Goal: Information Seeking & Learning: Learn about a topic

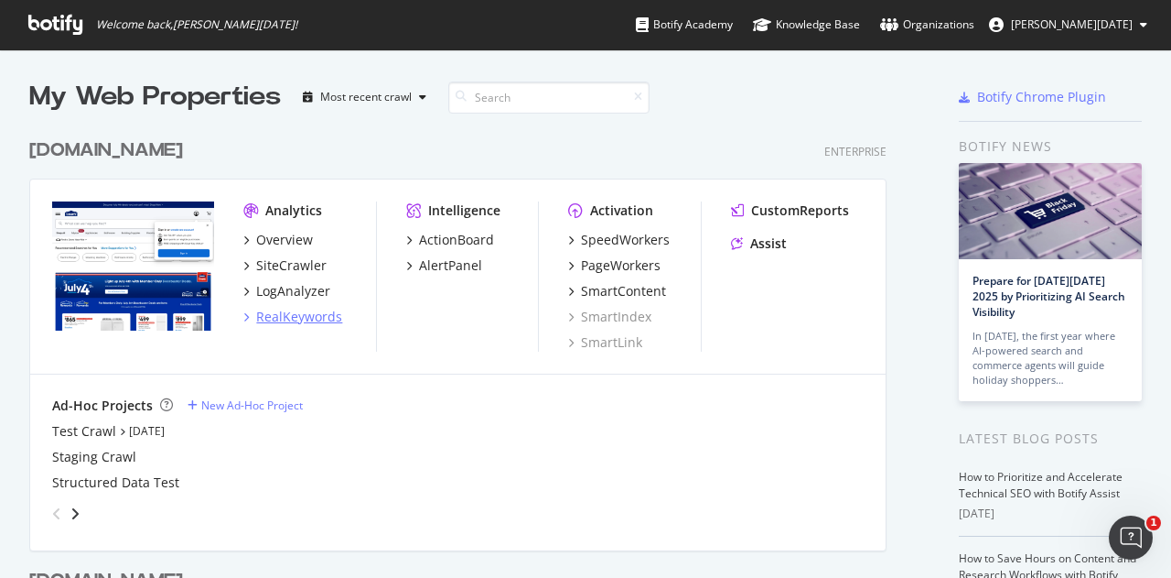
click at [276, 312] on div "RealKeywords" at bounding box center [299, 317] width 86 height 18
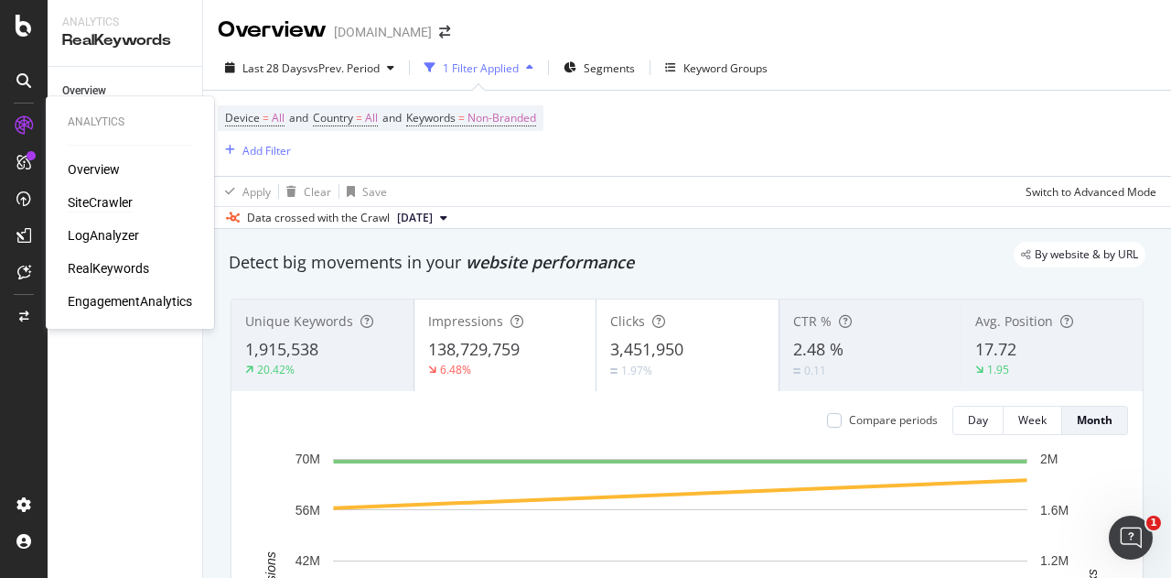
click at [123, 205] on div "SiteCrawler" at bounding box center [100, 202] width 65 height 18
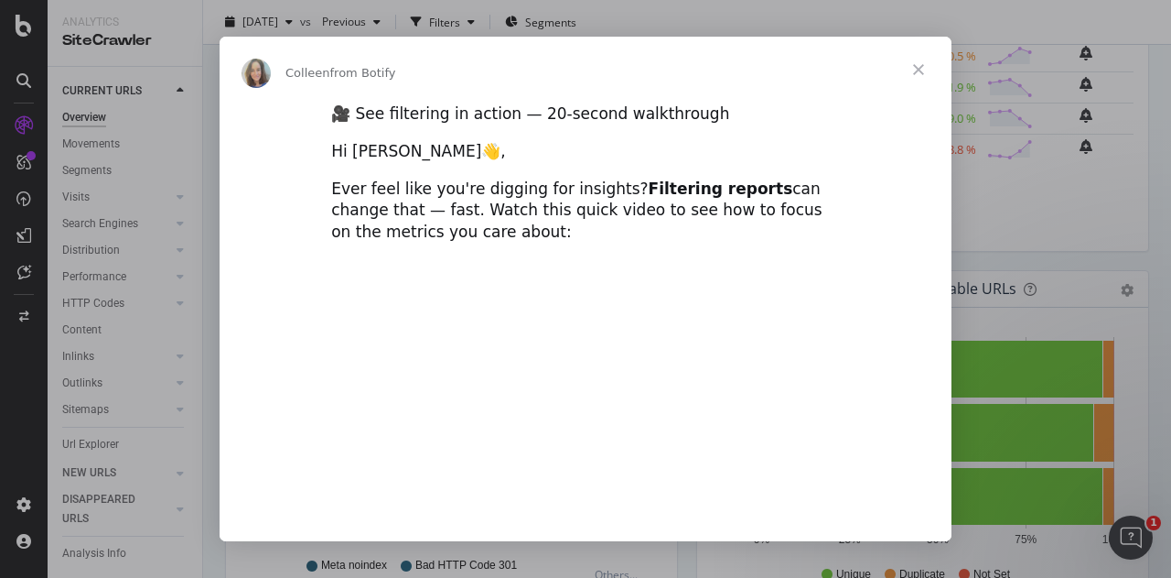
type input "432344"
click at [919, 67] on span "Close" at bounding box center [919, 70] width 66 height 66
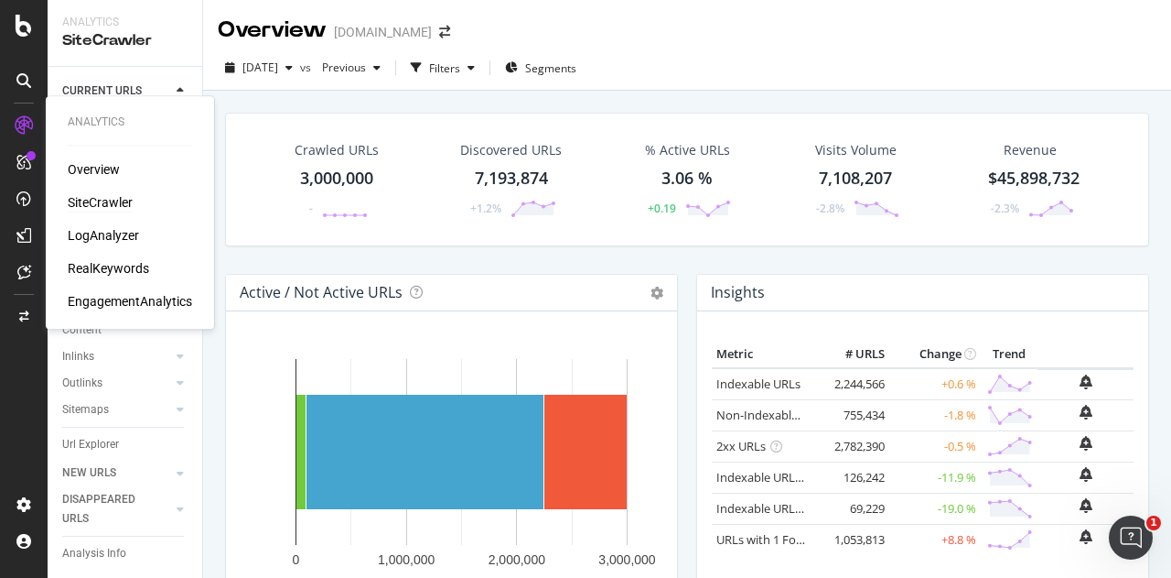
click at [108, 267] on div "RealKeywords" at bounding box center [108, 268] width 81 height 18
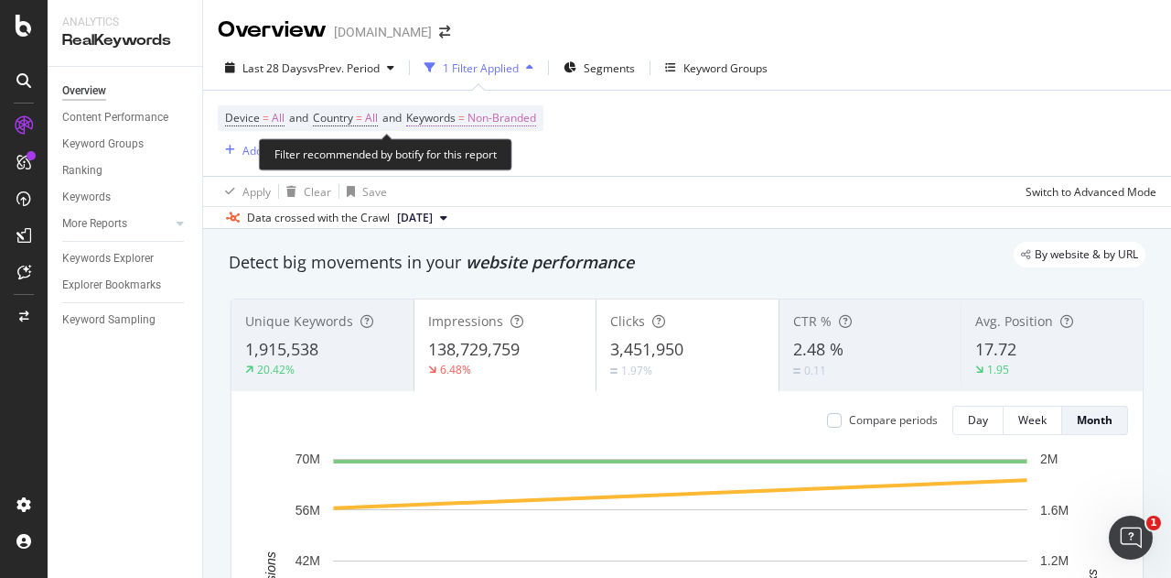
click at [516, 123] on span "Non-Branded" at bounding box center [502, 118] width 69 height 26
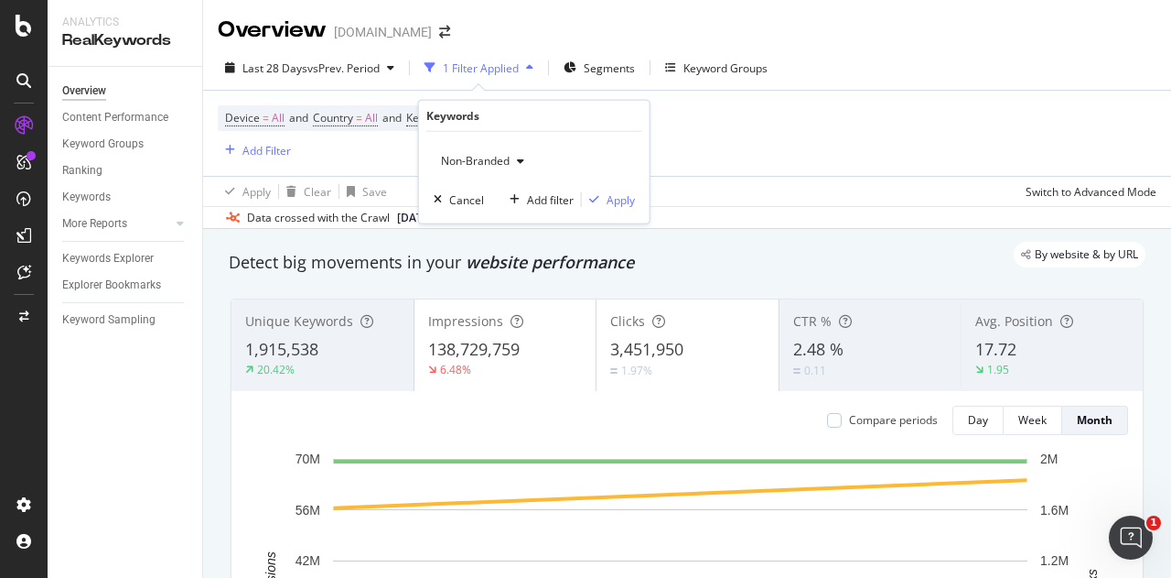
click at [519, 167] on div "Non-Branded" at bounding box center [483, 160] width 98 height 27
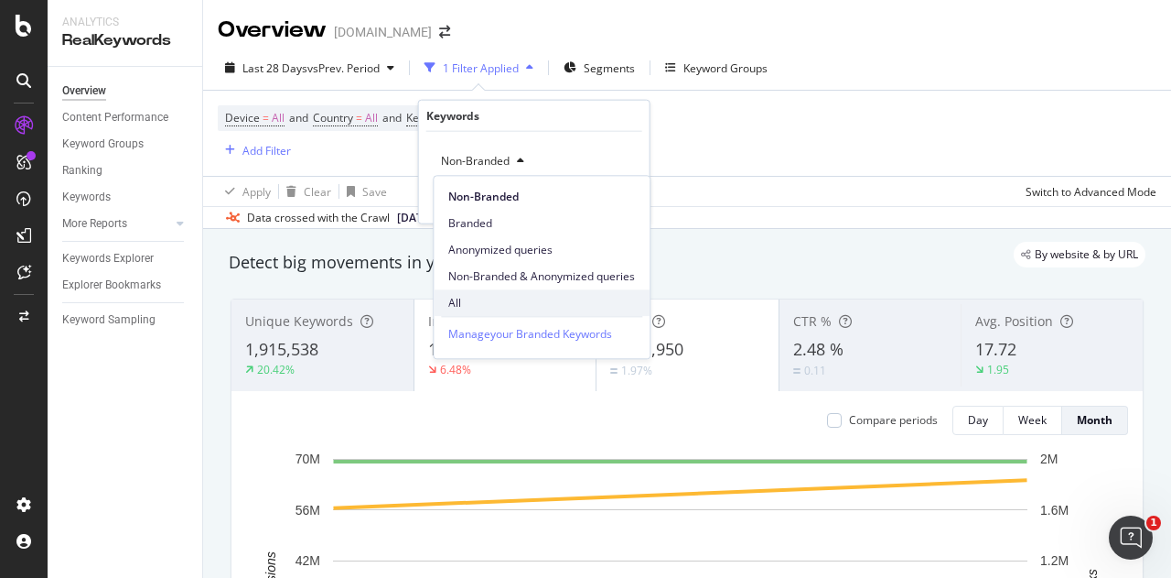
click at [489, 302] on span "All" at bounding box center [541, 303] width 187 height 16
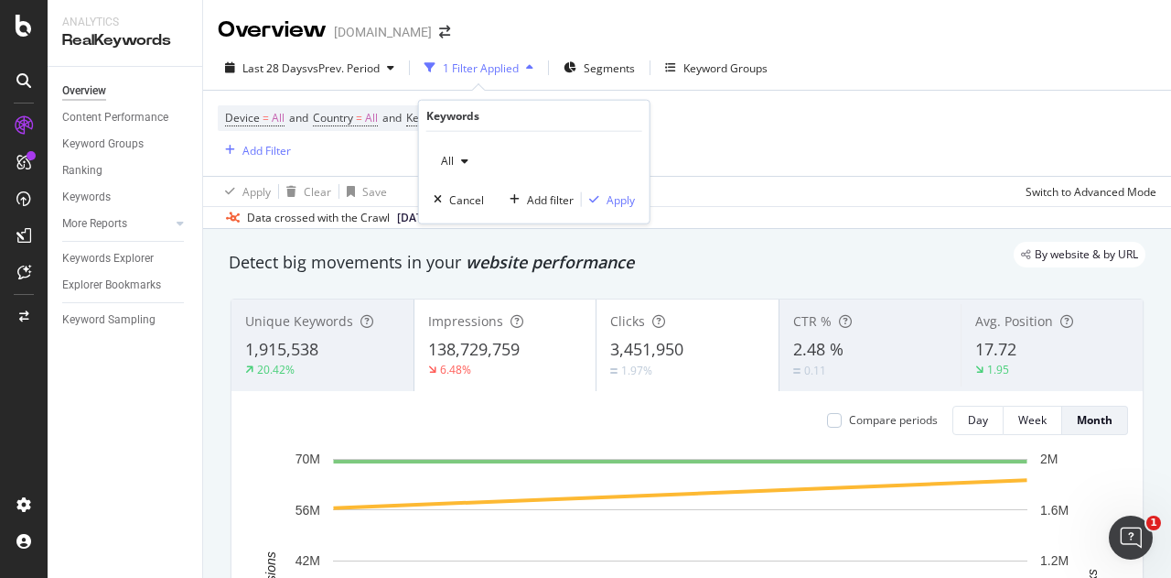
click at [465, 157] on icon "button" at bounding box center [464, 161] width 7 height 11
click at [711, 167] on div "Device = All and Country = All and Keywords = Non-Branded Add Filter" at bounding box center [687, 133] width 939 height 85
